Goal: Download file/media

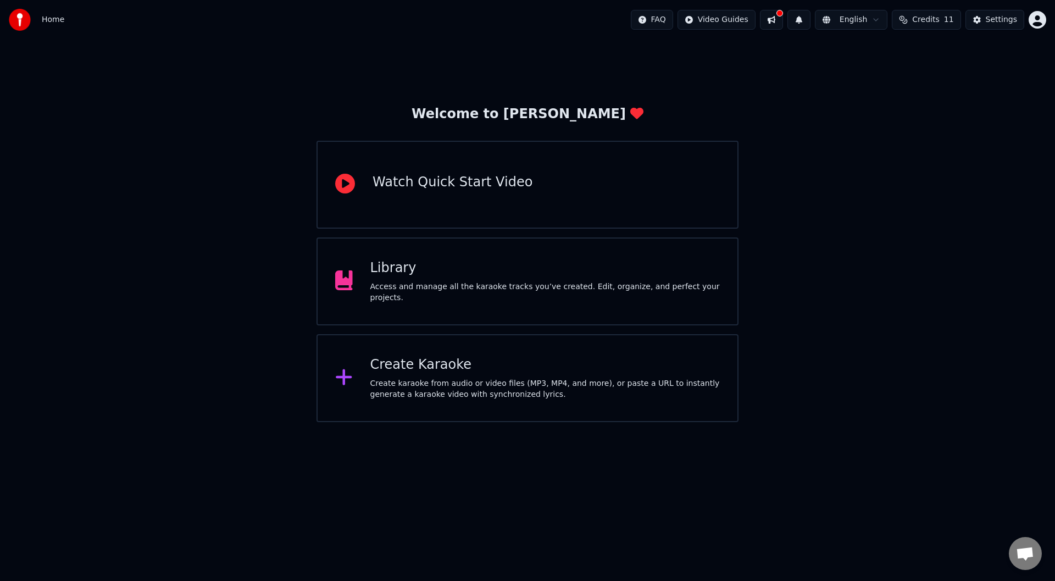
click at [776, 53] on div "Welcome to Youka Watch Quick Start Video Library Access and manage all the kara…" at bounding box center [527, 231] width 1055 height 383
click at [554, 269] on div "Library" at bounding box center [545, 268] width 350 height 18
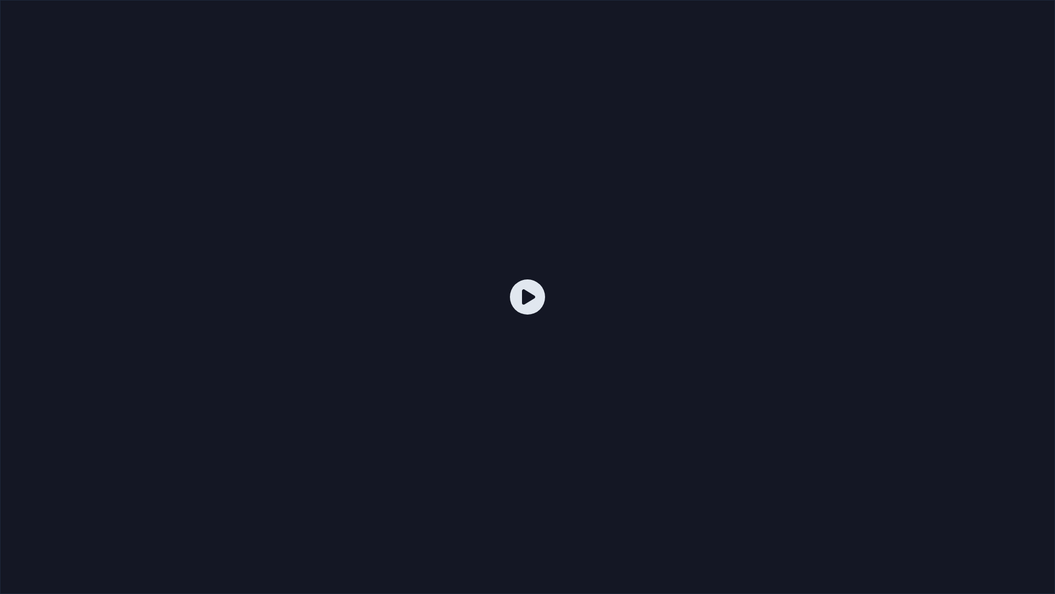
click at [137, 110] on div at bounding box center [527, 297] width 1055 height 594
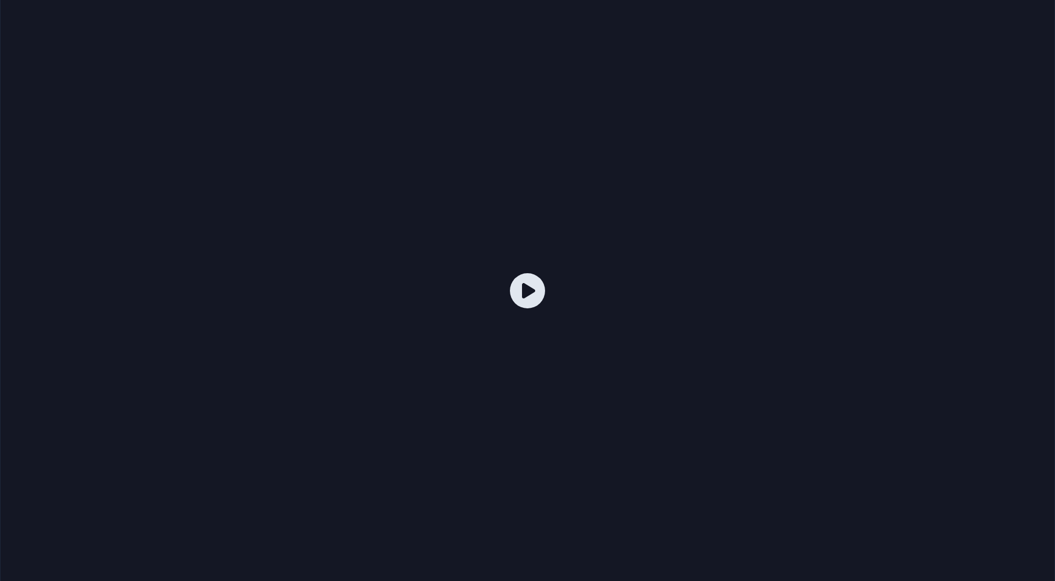
click at [920, 245] on icon "button" at bounding box center [921, 245] width 2 height 8
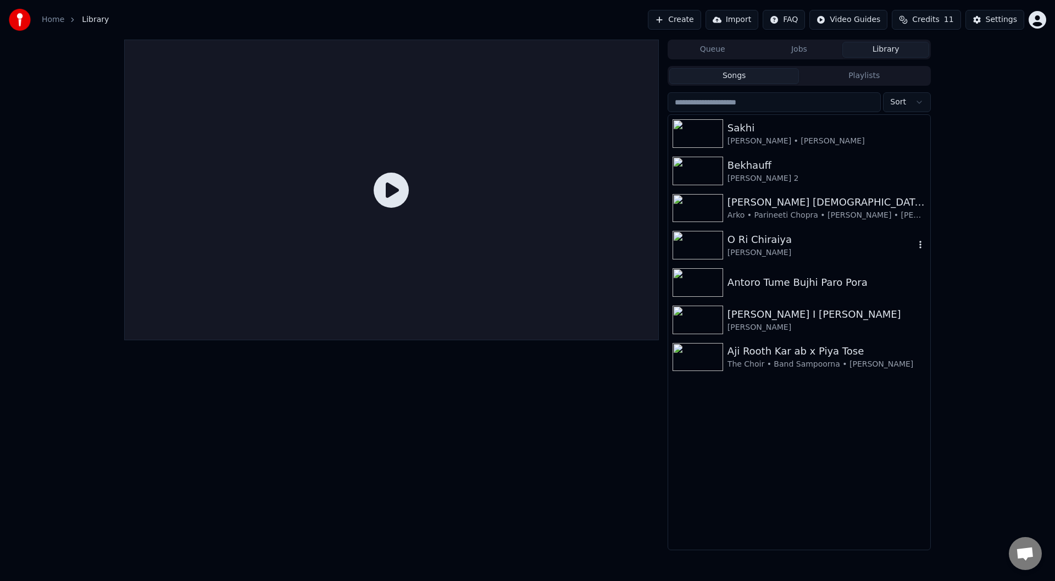
click at [687, 236] on img at bounding box center [698, 245] width 51 height 29
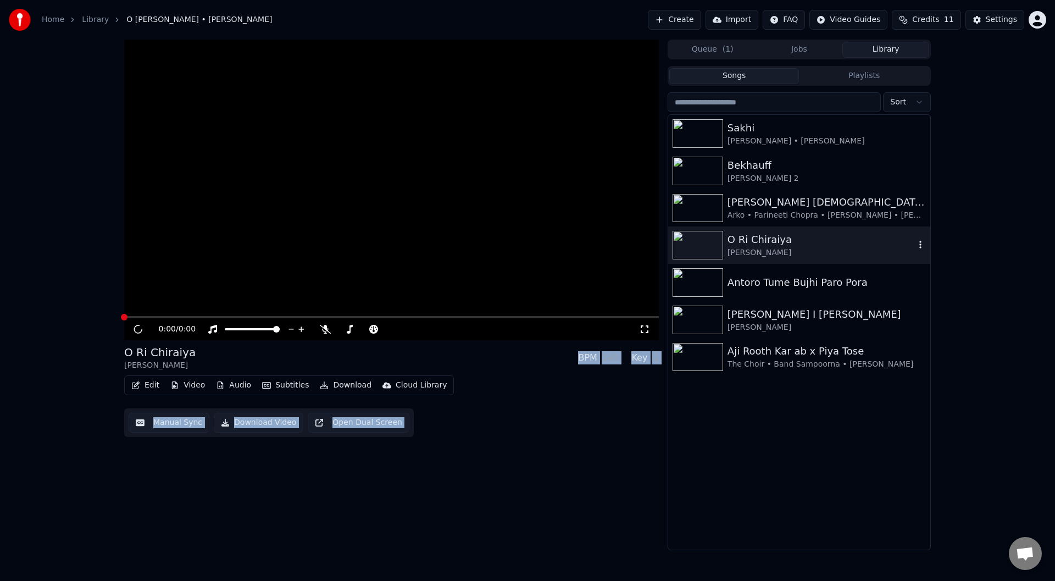
click at [687, 236] on img at bounding box center [698, 245] width 51 height 29
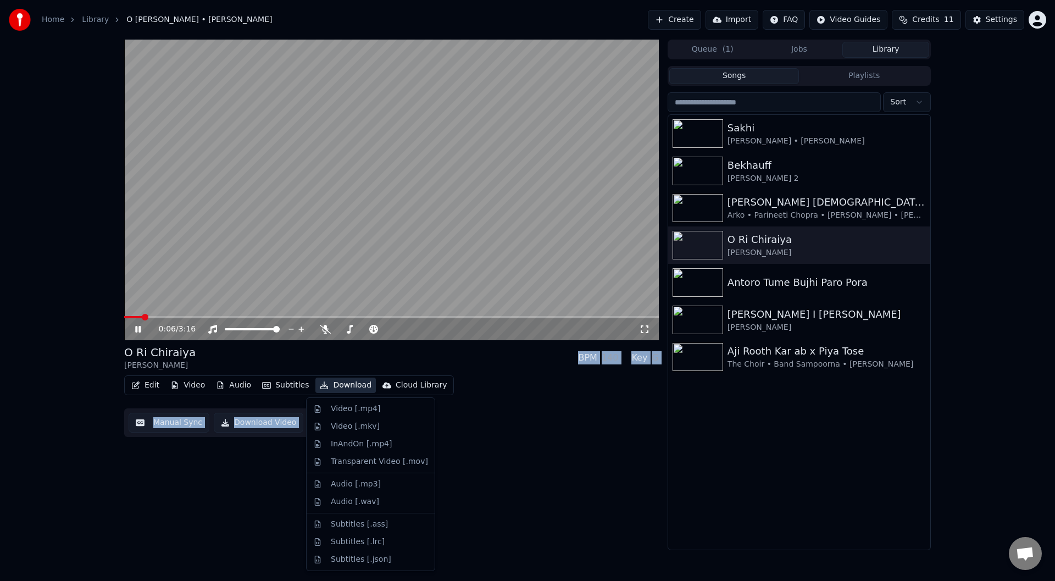
click at [320, 384] on icon "button" at bounding box center [324, 385] width 9 height 8
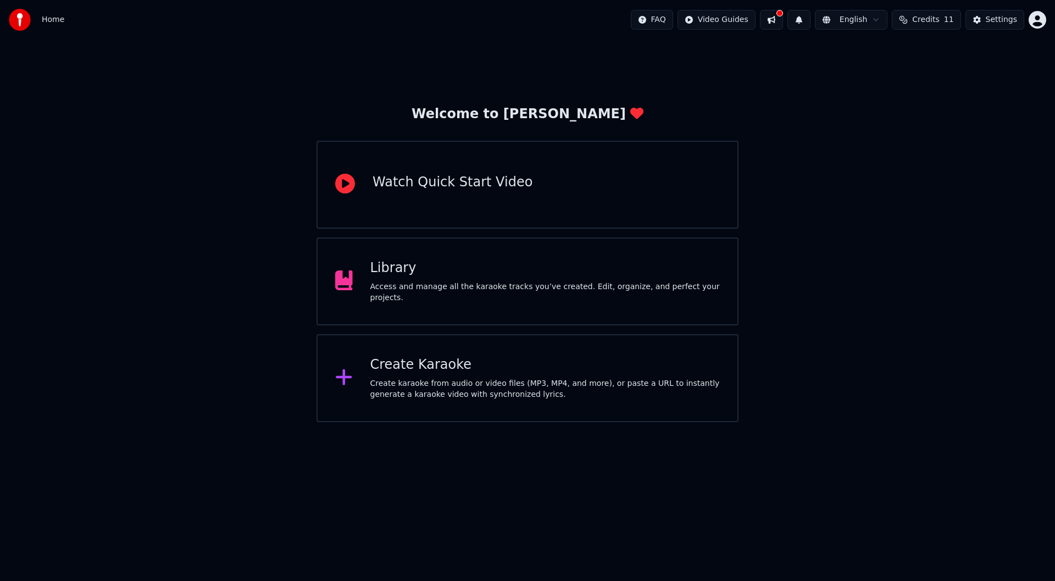
click at [790, 181] on div "Welcome to Youka Watch Quick Start Video Library Access and manage all the kara…" at bounding box center [527, 231] width 1055 height 383
click at [404, 304] on div "Library Access and manage all the karaoke tracks you’ve created. Edit, organize…" at bounding box center [528, 281] width 422 height 88
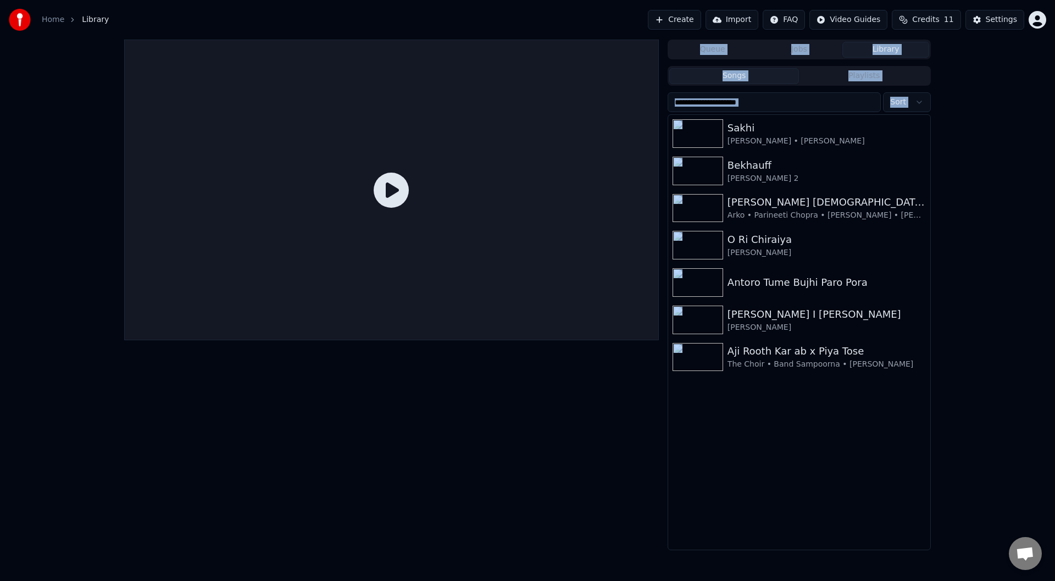
click at [404, 304] on div at bounding box center [391, 190] width 535 height 301
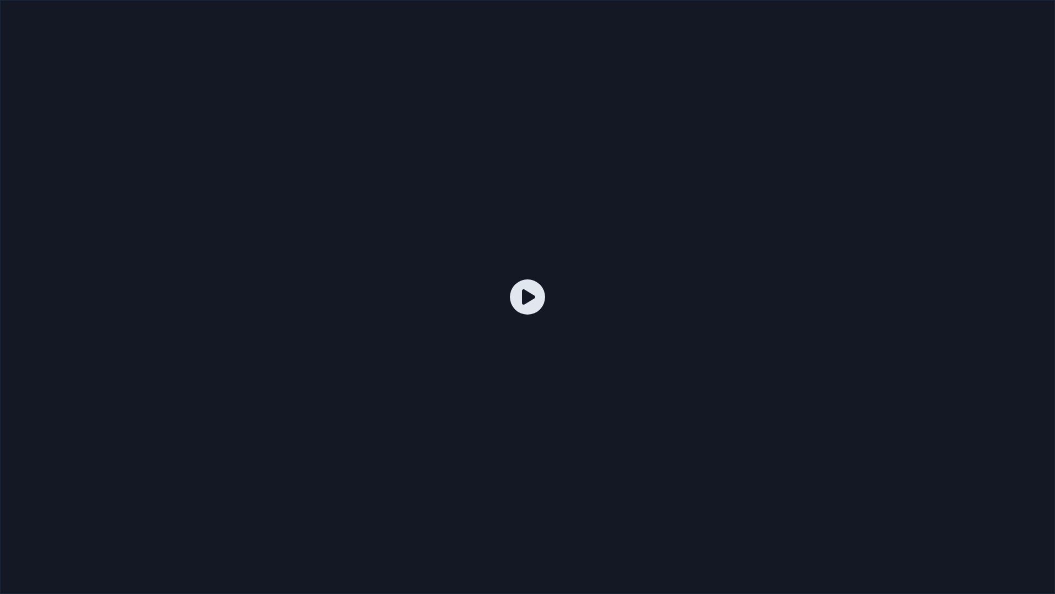
click at [563, 277] on div at bounding box center [527, 297] width 1055 height 594
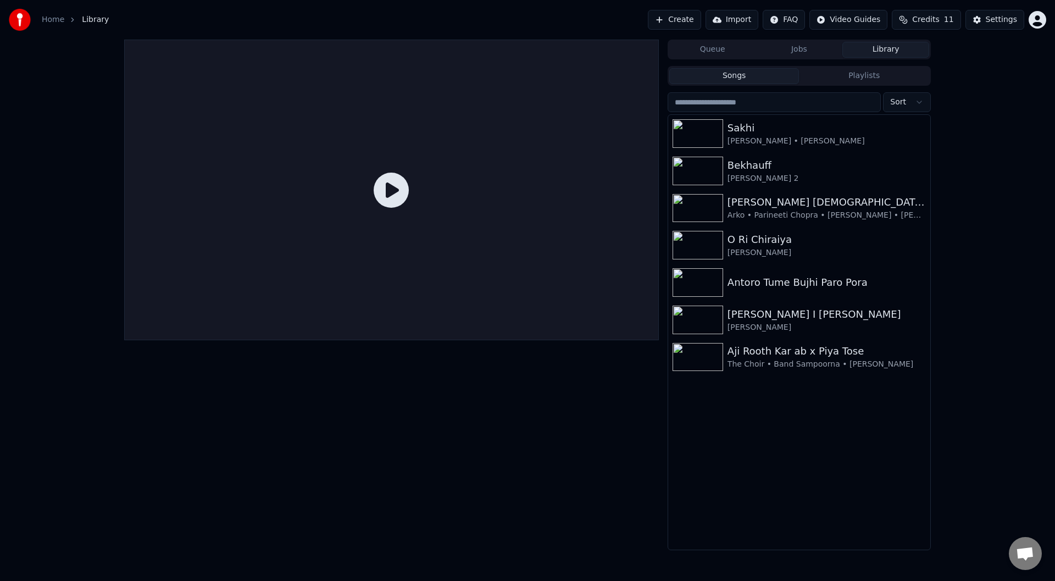
click at [563, 264] on div at bounding box center [391, 190] width 535 height 301
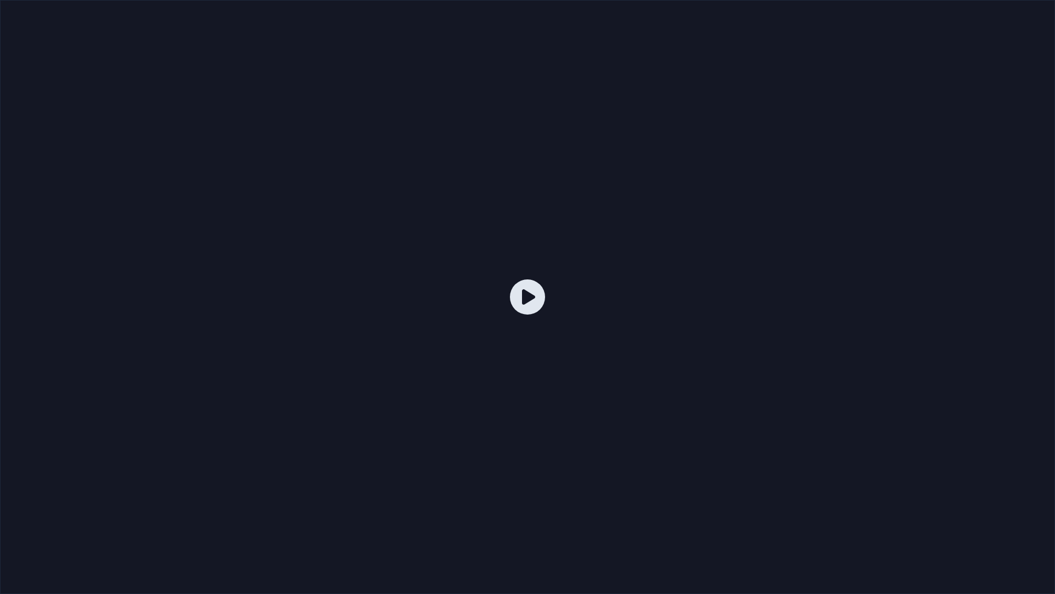
click at [563, 277] on div at bounding box center [527, 297] width 1055 height 594
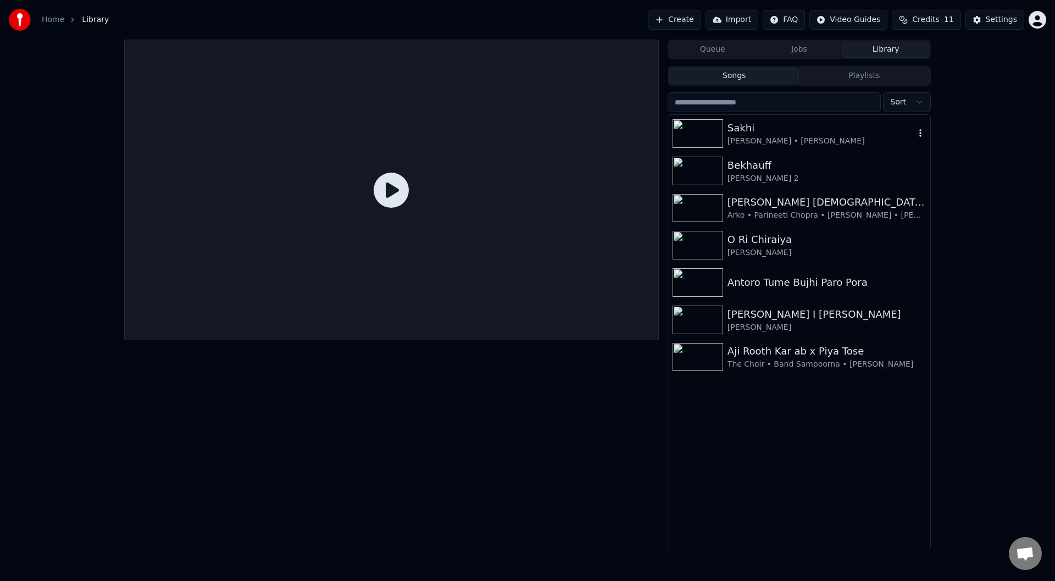
click at [794, 136] on div "[PERSON_NAME] • [PERSON_NAME]" at bounding box center [821, 141] width 187 height 11
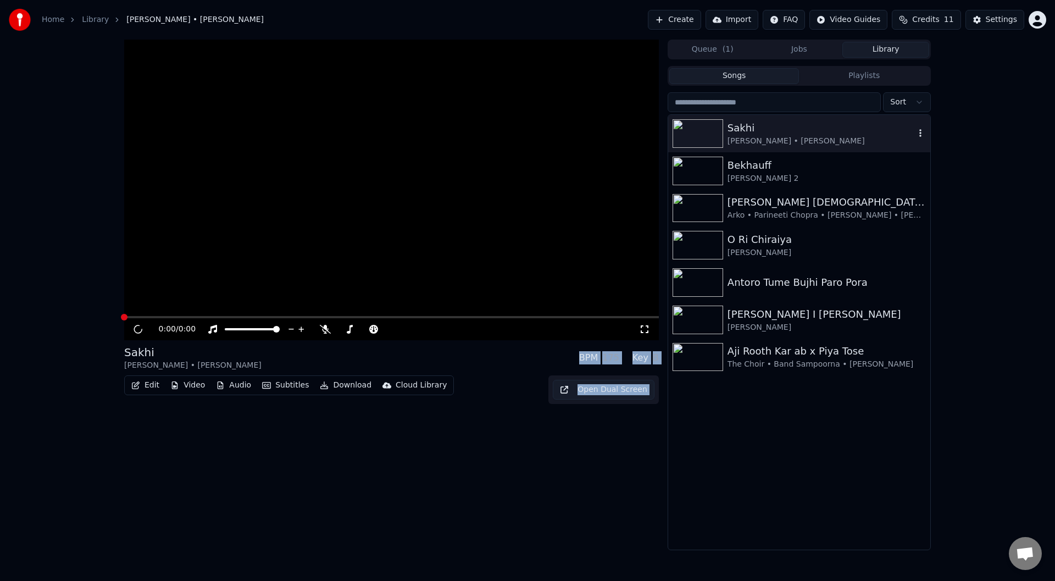
click at [794, 136] on div "[PERSON_NAME] • [PERSON_NAME]" at bounding box center [821, 141] width 187 height 11
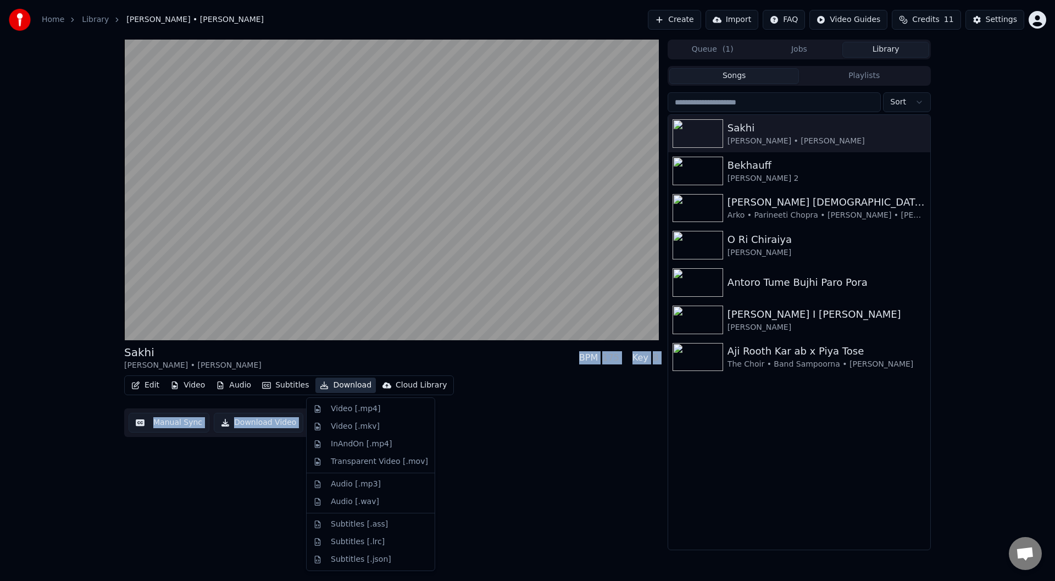
click at [352, 384] on button "Download" at bounding box center [345, 385] width 60 height 15
click at [363, 416] on div "Video [.mp4]" at bounding box center [371, 409] width 124 height 18
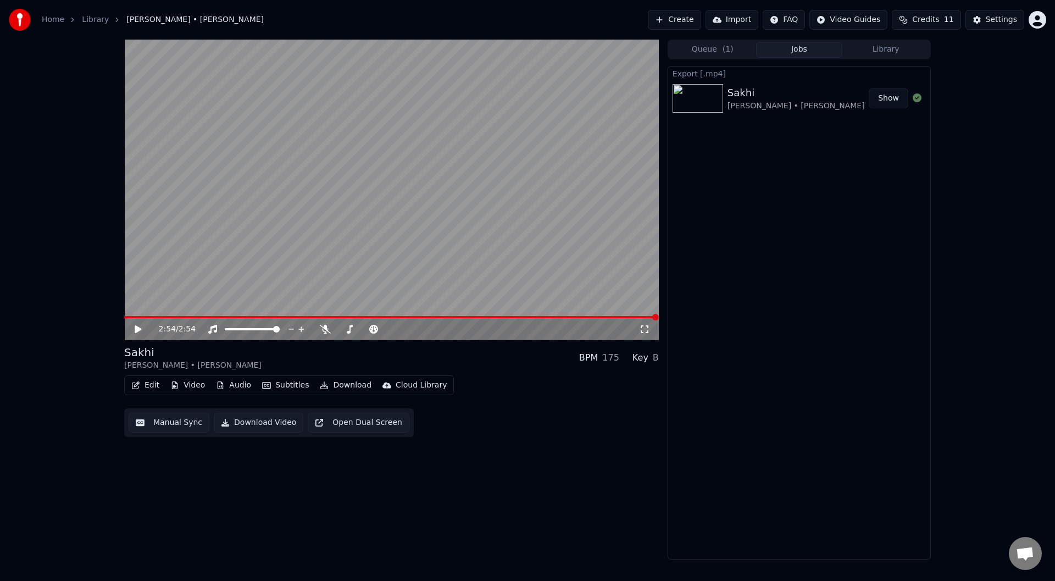
click at [888, 100] on button "Show" at bounding box center [889, 98] width 40 height 20
click at [888, 104] on button "Show" at bounding box center [889, 98] width 40 height 20
